Goal: Navigation & Orientation: Find specific page/section

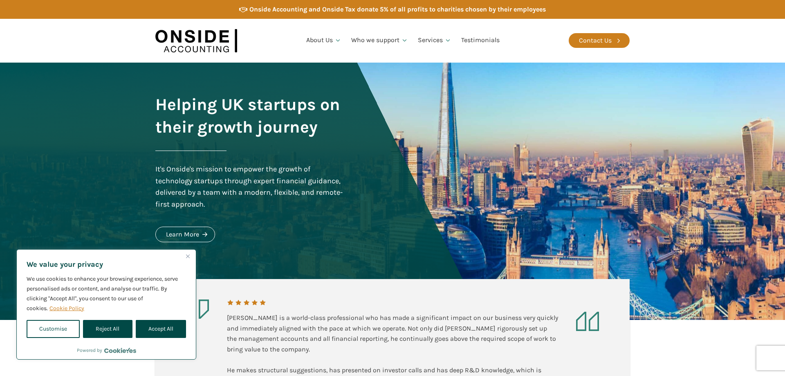
click at [191, 330] on div "We value your privacy We use cookies to enhance your browsing experience, serve…" at bounding box center [106, 295] width 179 height 93
click at [181, 326] on button "Accept All" at bounding box center [161, 329] width 50 height 18
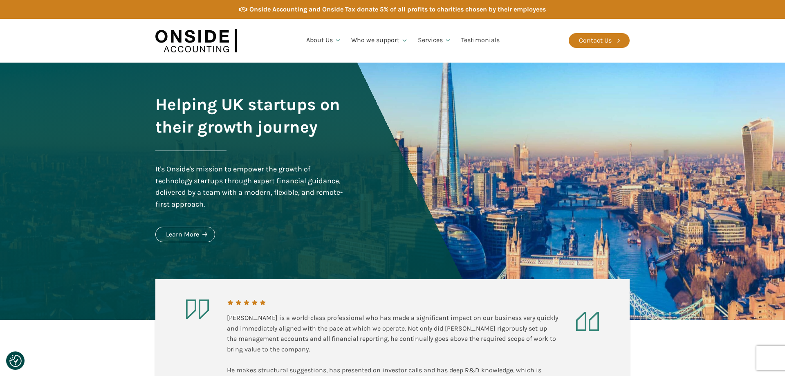
checkbox input "true"
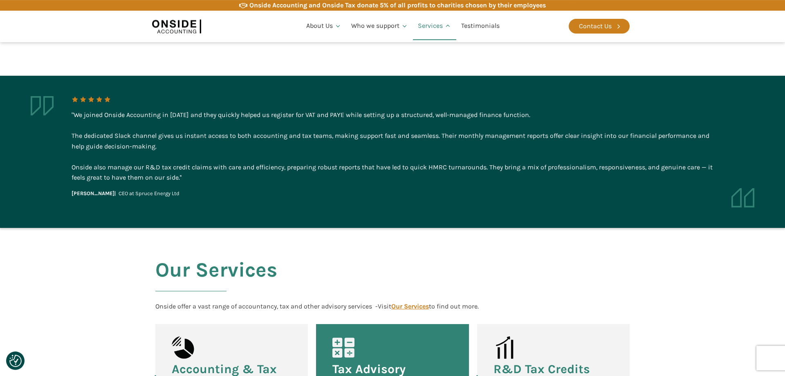
scroll to position [333, 0]
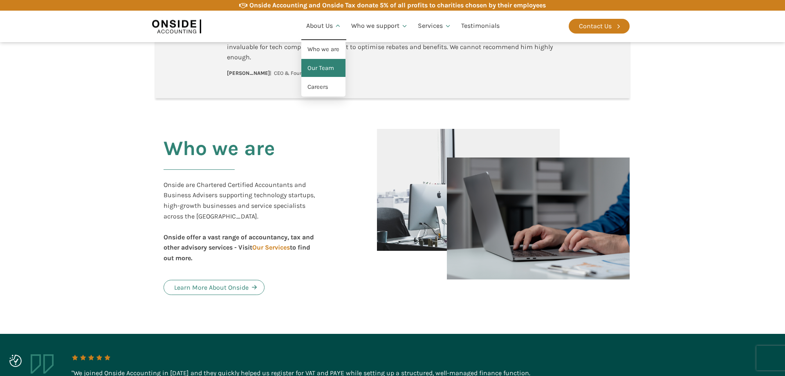
click at [322, 68] on link "Our Team" at bounding box center [323, 68] width 44 height 19
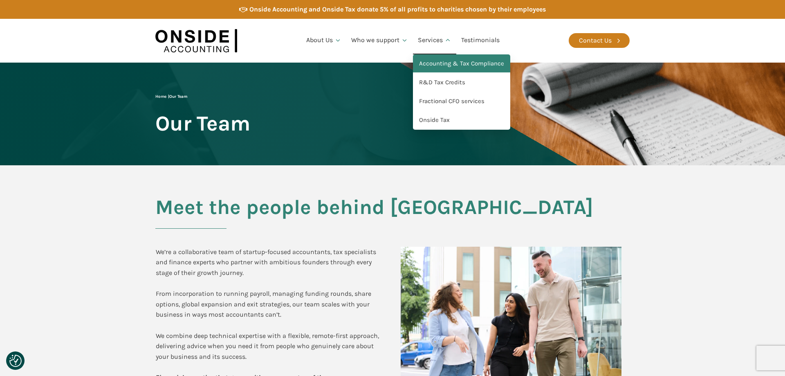
click at [459, 63] on link "Accounting & Tax Compliance" at bounding box center [461, 63] width 97 height 19
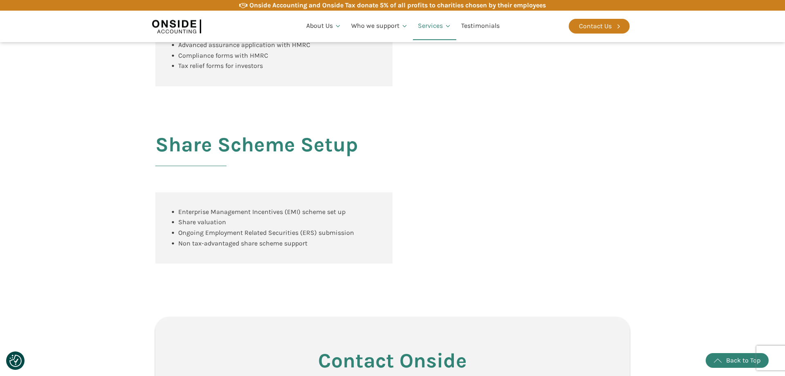
scroll to position [667, 0]
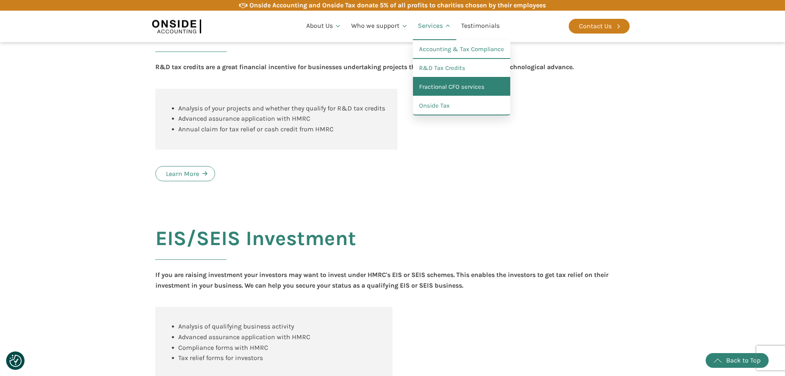
click at [475, 87] on link "Fractional CFO services" at bounding box center [461, 87] width 97 height 19
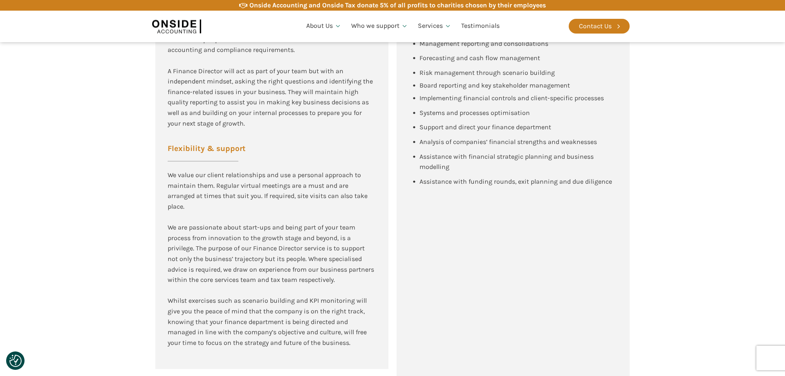
scroll to position [709, 0]
